Goal: Task Accomplishment & Management: Manage account settings

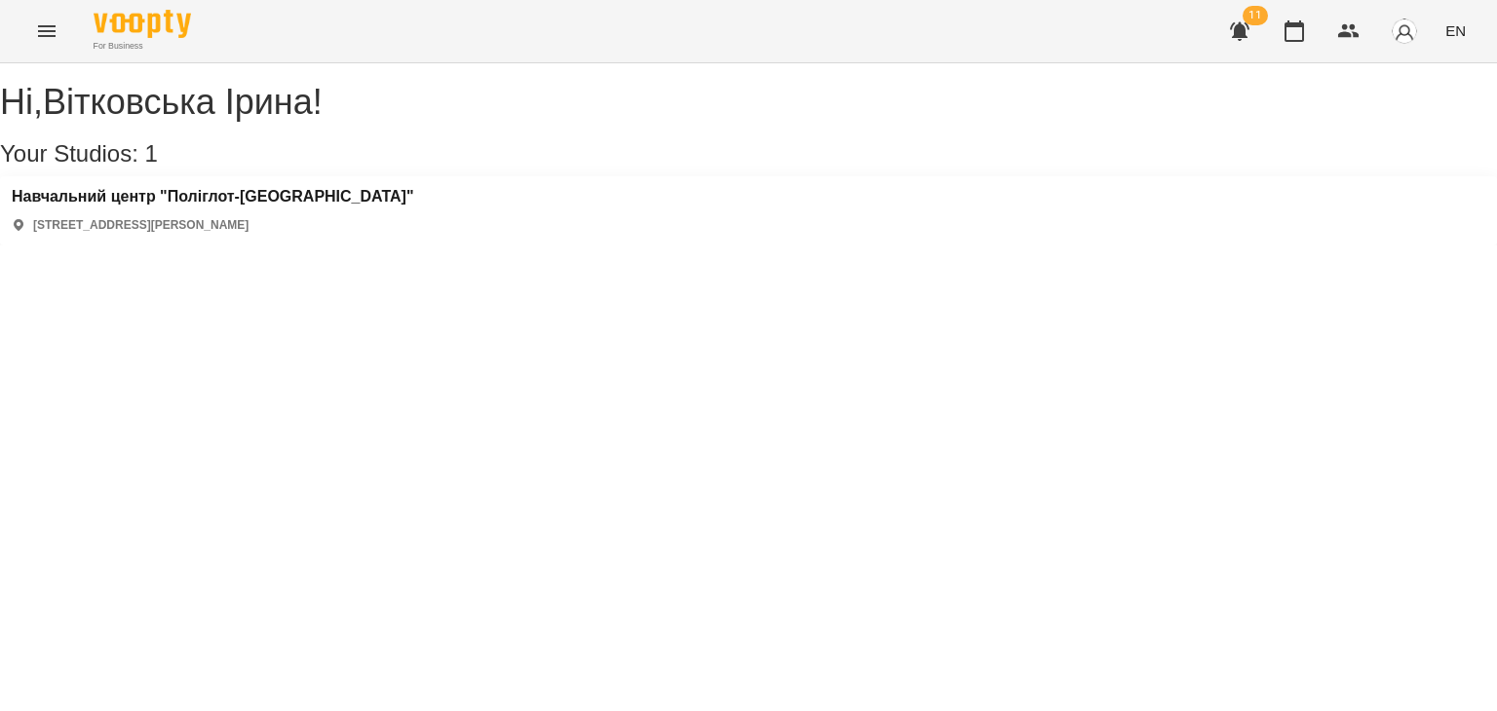
click at [41, 19] on icon "Menu" at bounding box center [46, 30] width 23 height 23
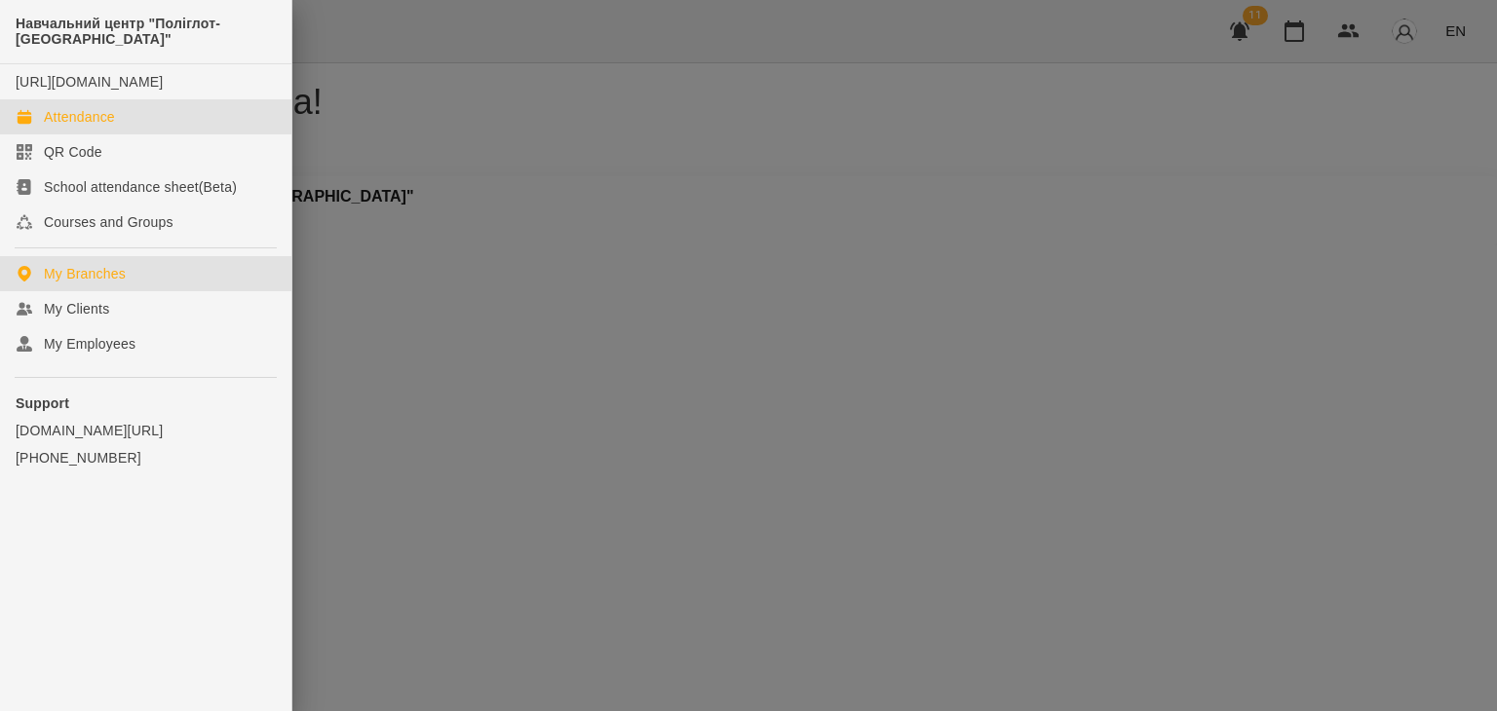
click at [101, 127] on div "Attendance" at bounding box center [79, 116] width 71 height 19
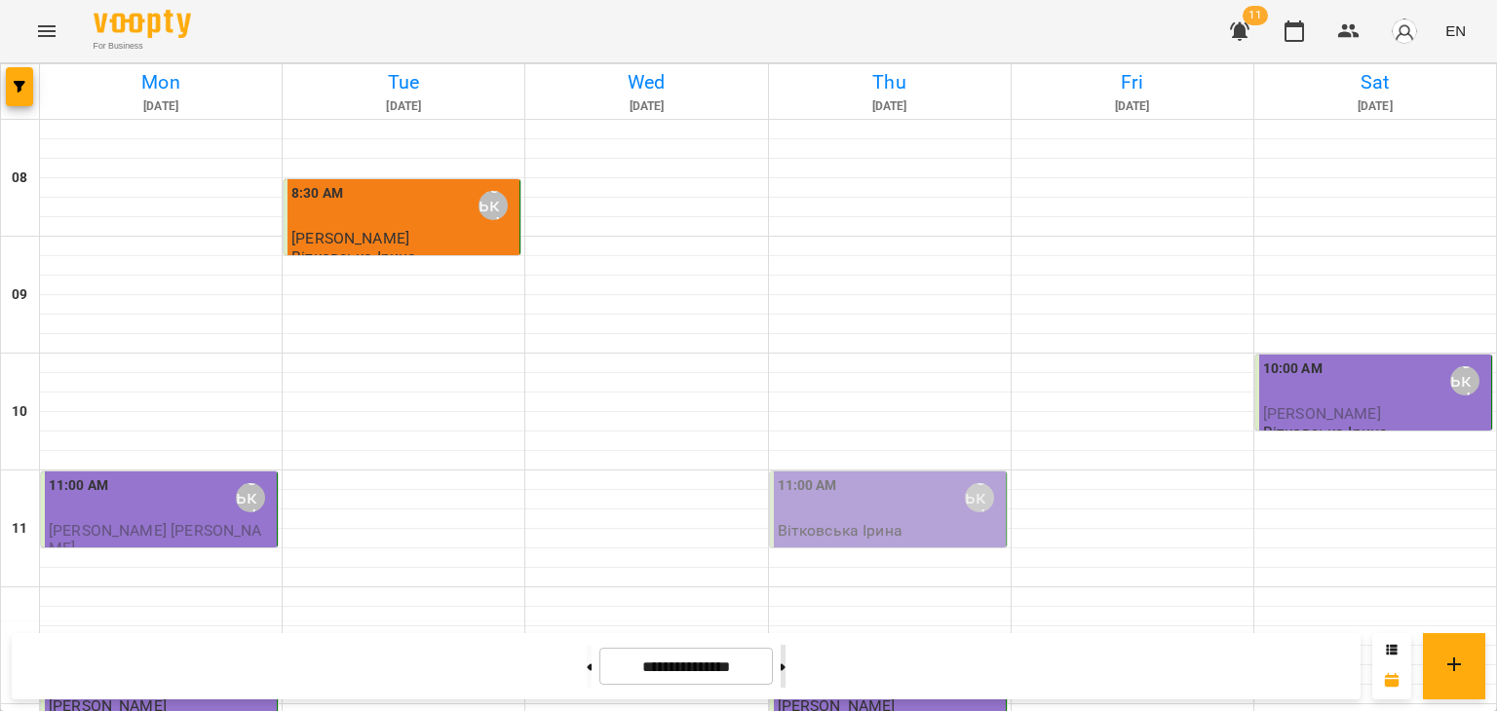
click at [786, 671] on button at bounding box center [783, 666] width 5 height 43
type input "**********"
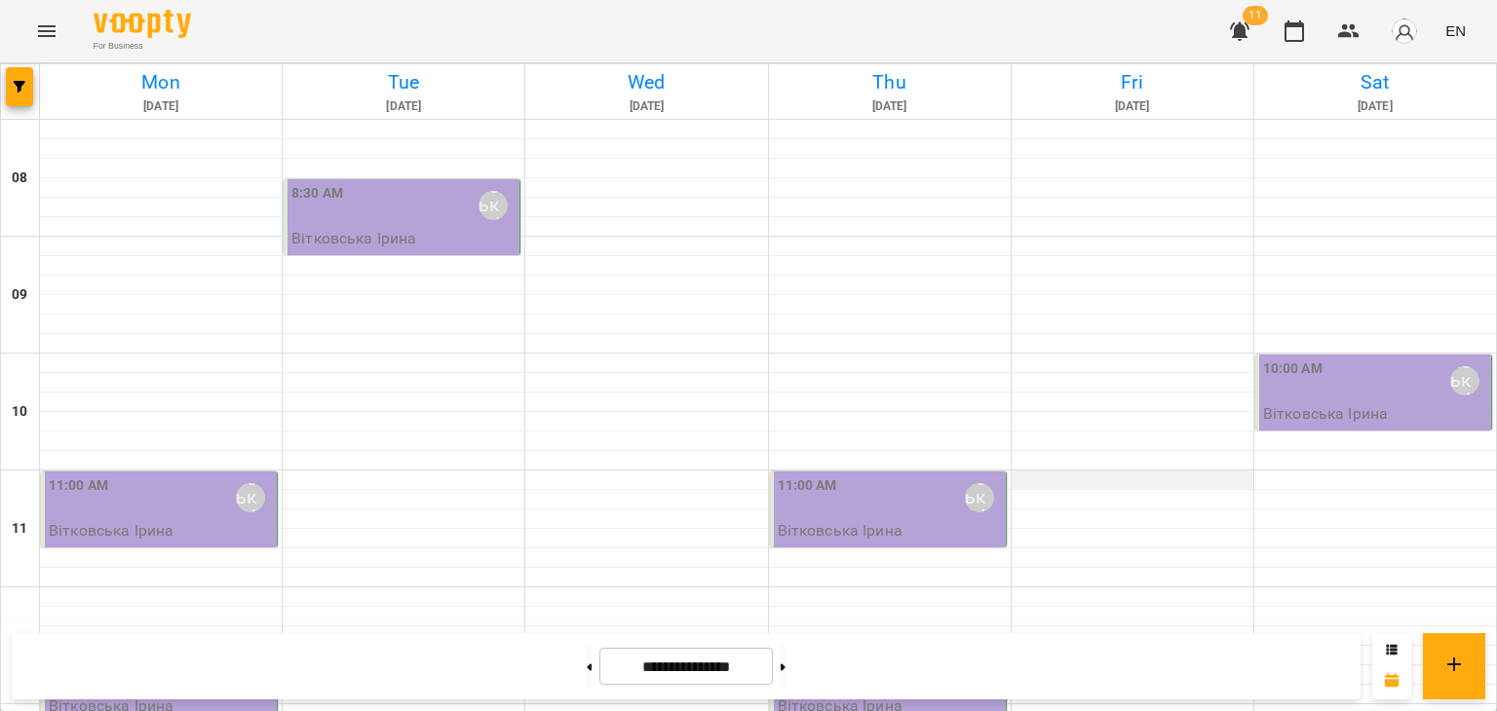
scroll to position [195, 0]
click at [255, 483] on div "Вітковська Ірина" at bounding box center [250, 497] width 29 height 29
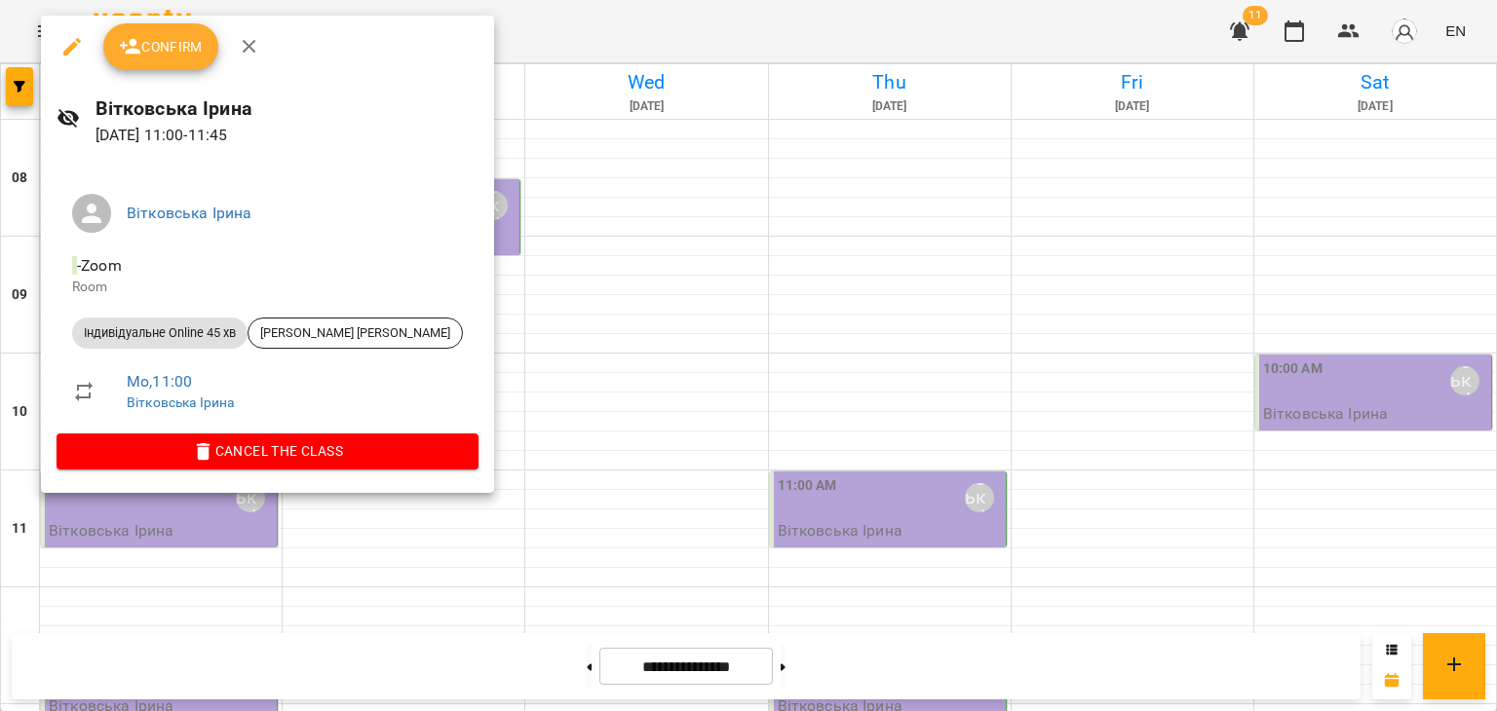
click at [172, 44] on span "Confirm" at bounding box center [161, 46] width 84 height 23
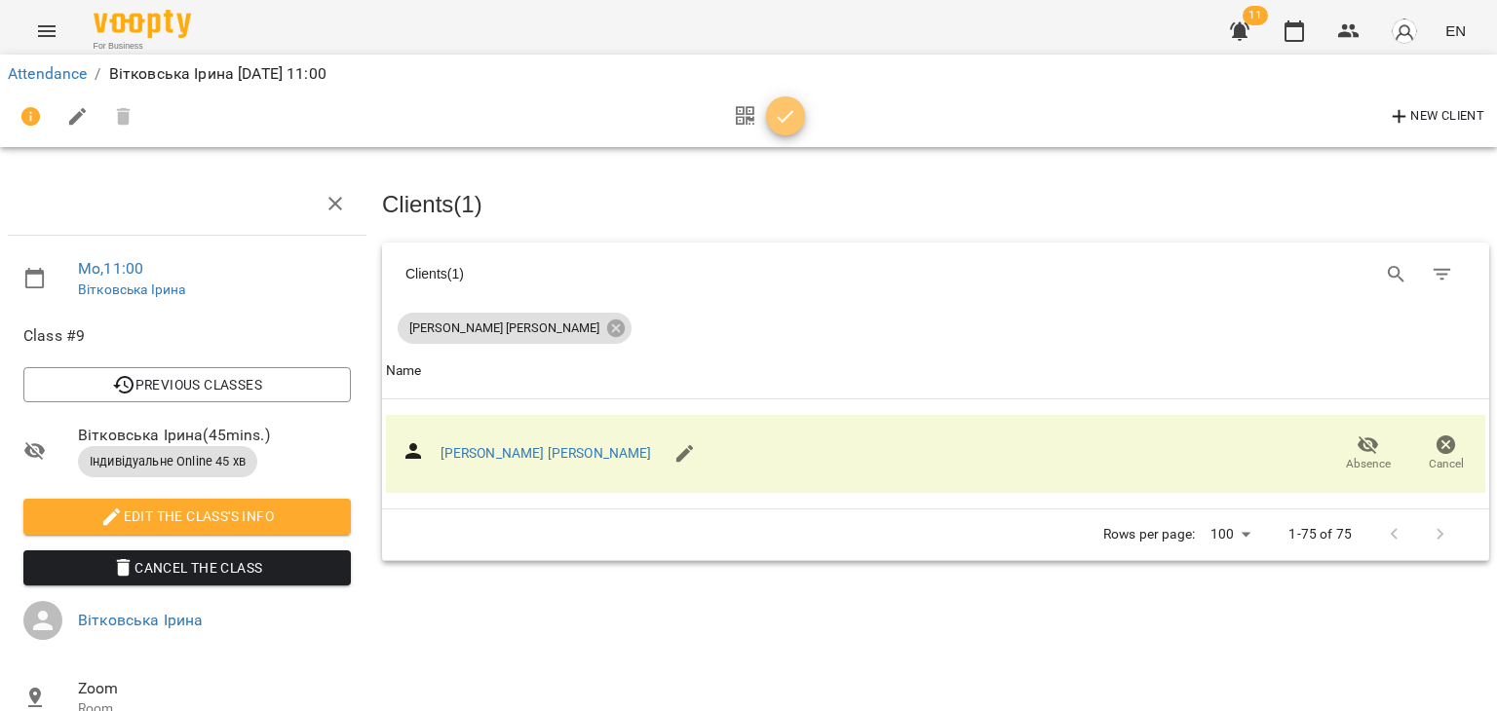
click at [795, 125] on icon "button" at bounding box center [785, 116] width 23 height 23
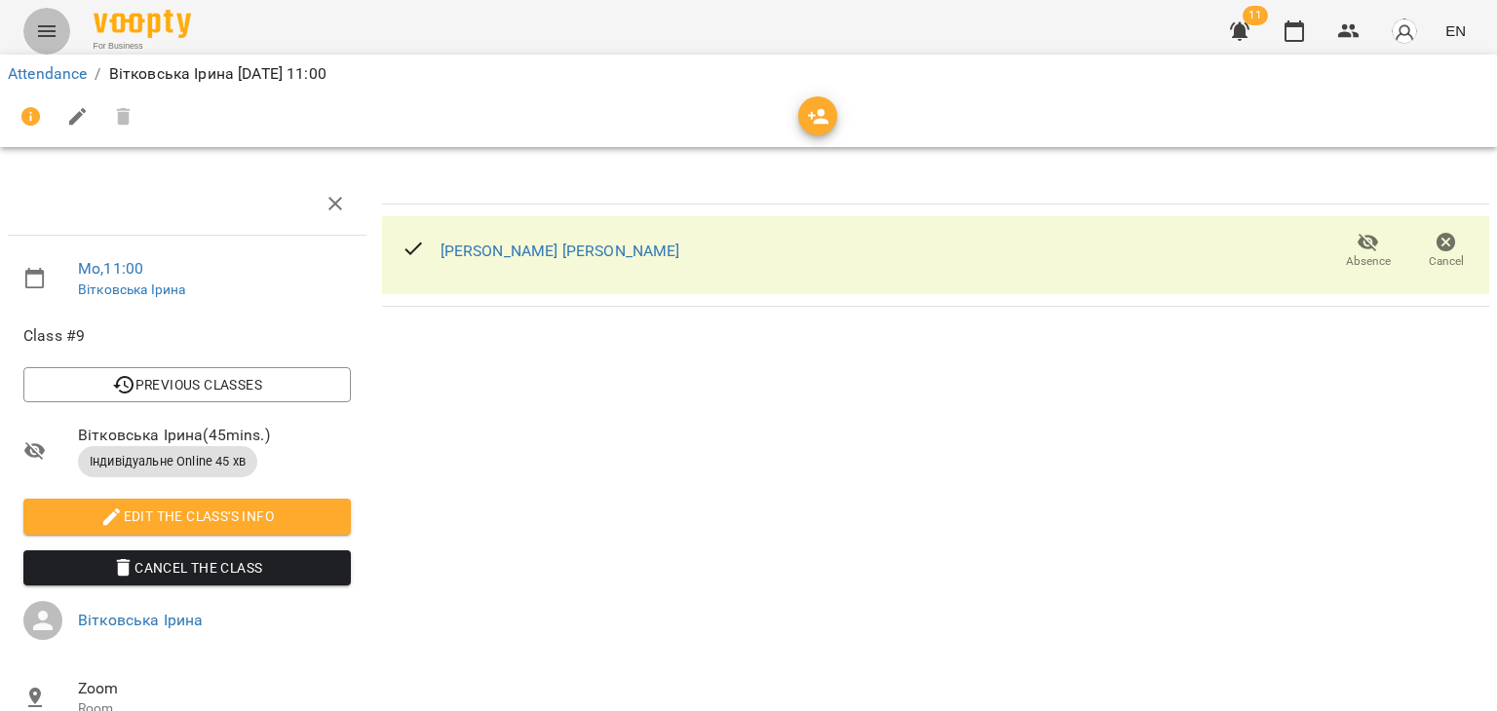
click at [43, 28] on icon "Menu" at bounding box center [46, 30] width 23 height 23
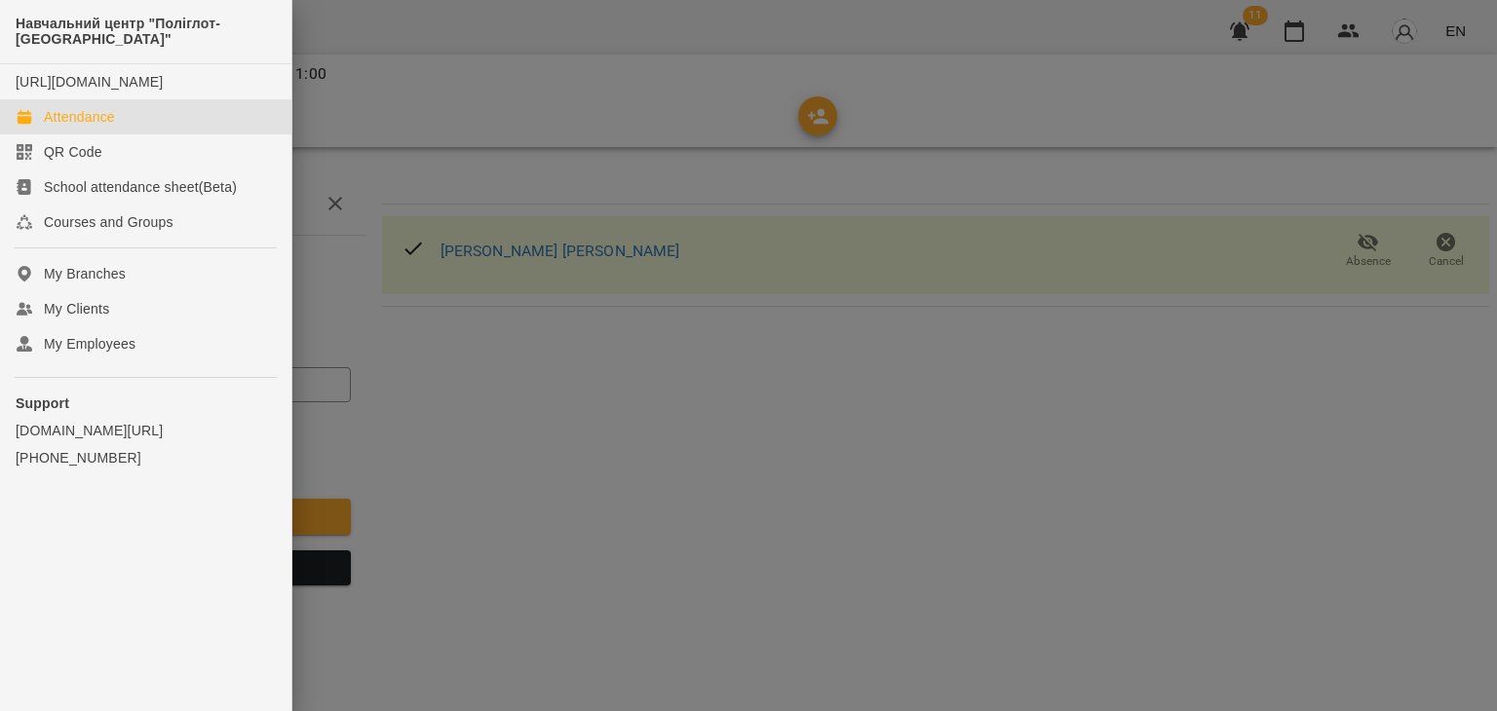
click at [74, 127] on div "Attendance" at bounding box center [79, 116] width 71 height 19
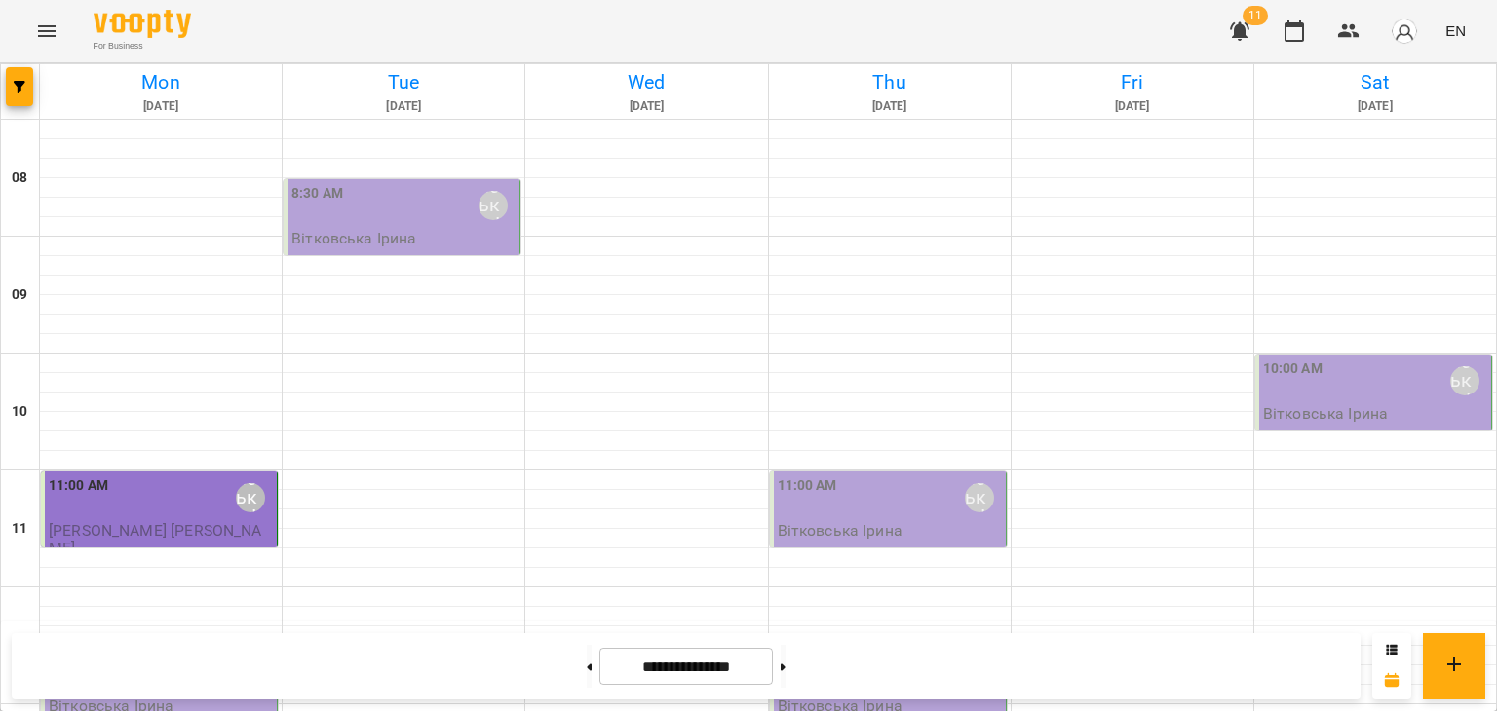
scroll to position [292, 0]
click at [249, 659] on div "Вітковська Ірина" at bounding box center [250, 673] width 29 height 29
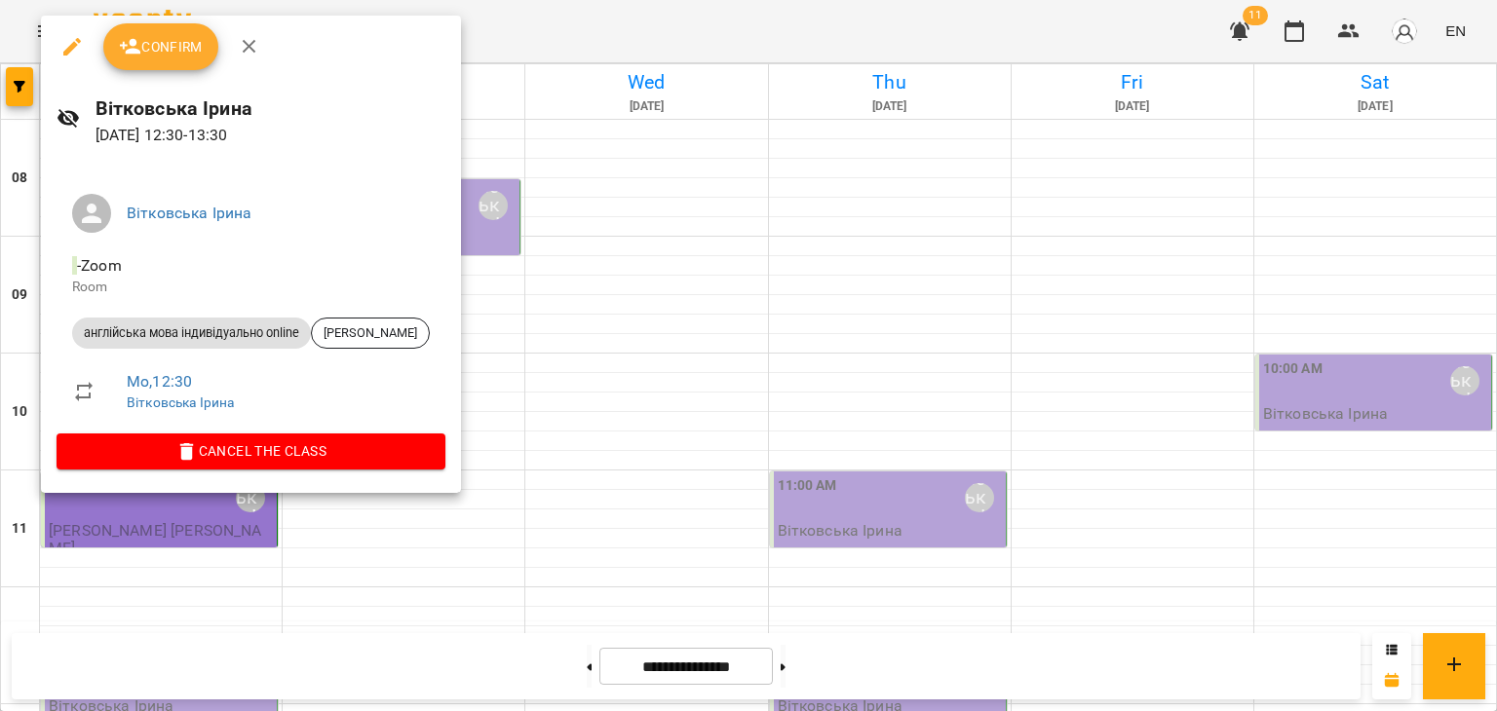
click at [144, 40] on span "Confirm" at bounding box center [161, 46] width 84 height 23
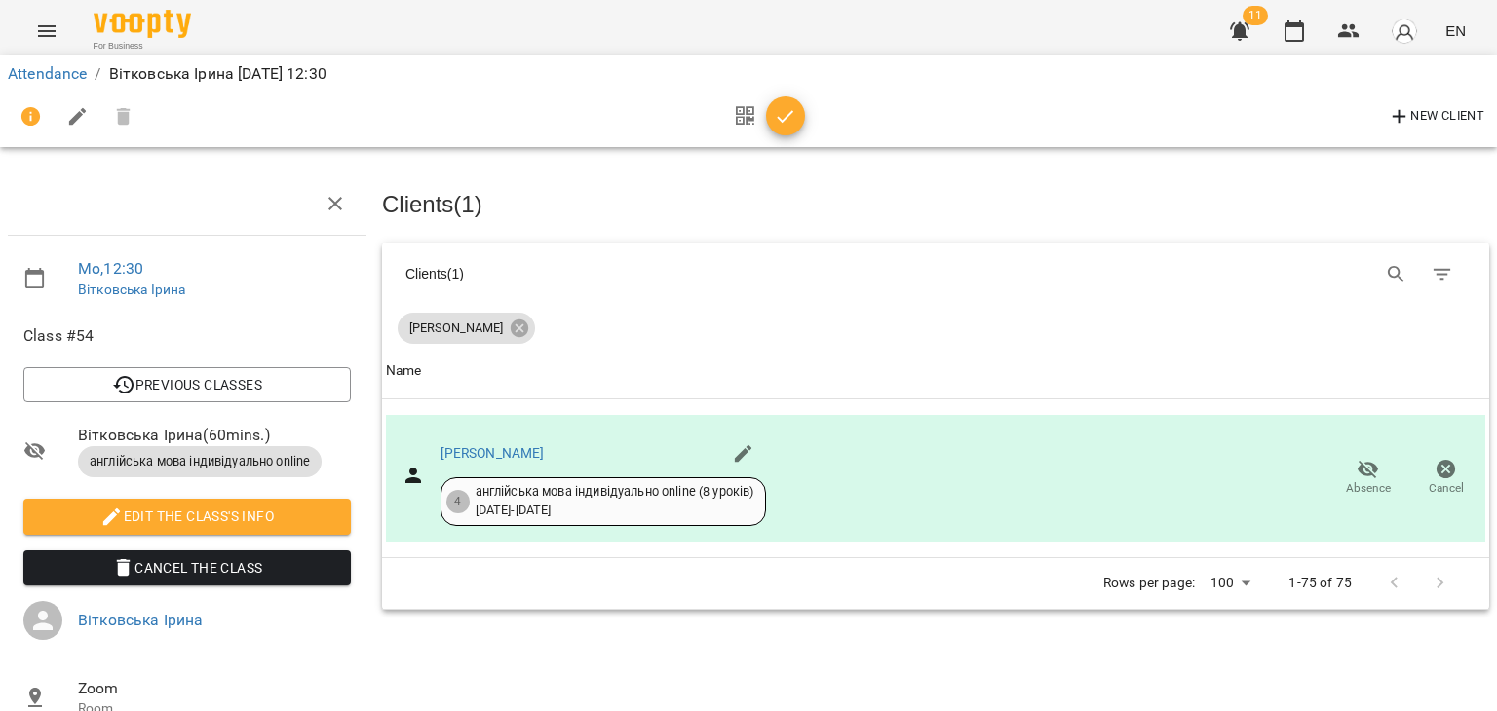
click at [782, 102] on button "button" at bounding box center [785, 115] width 39 height 39
